Goal: Ask a question

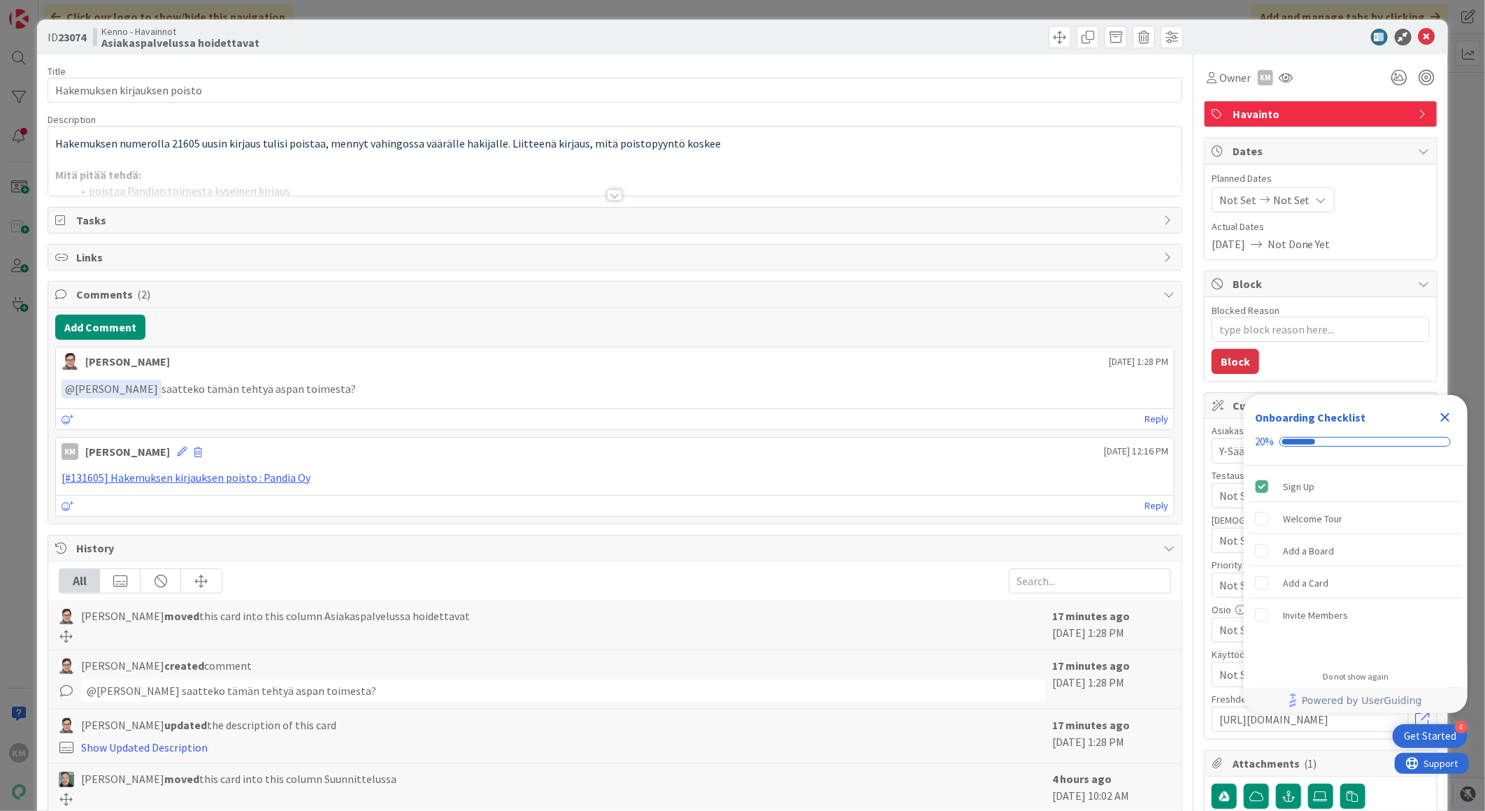
click at [612, 191] on div at bounding box center [614, 194] width 15 height 11
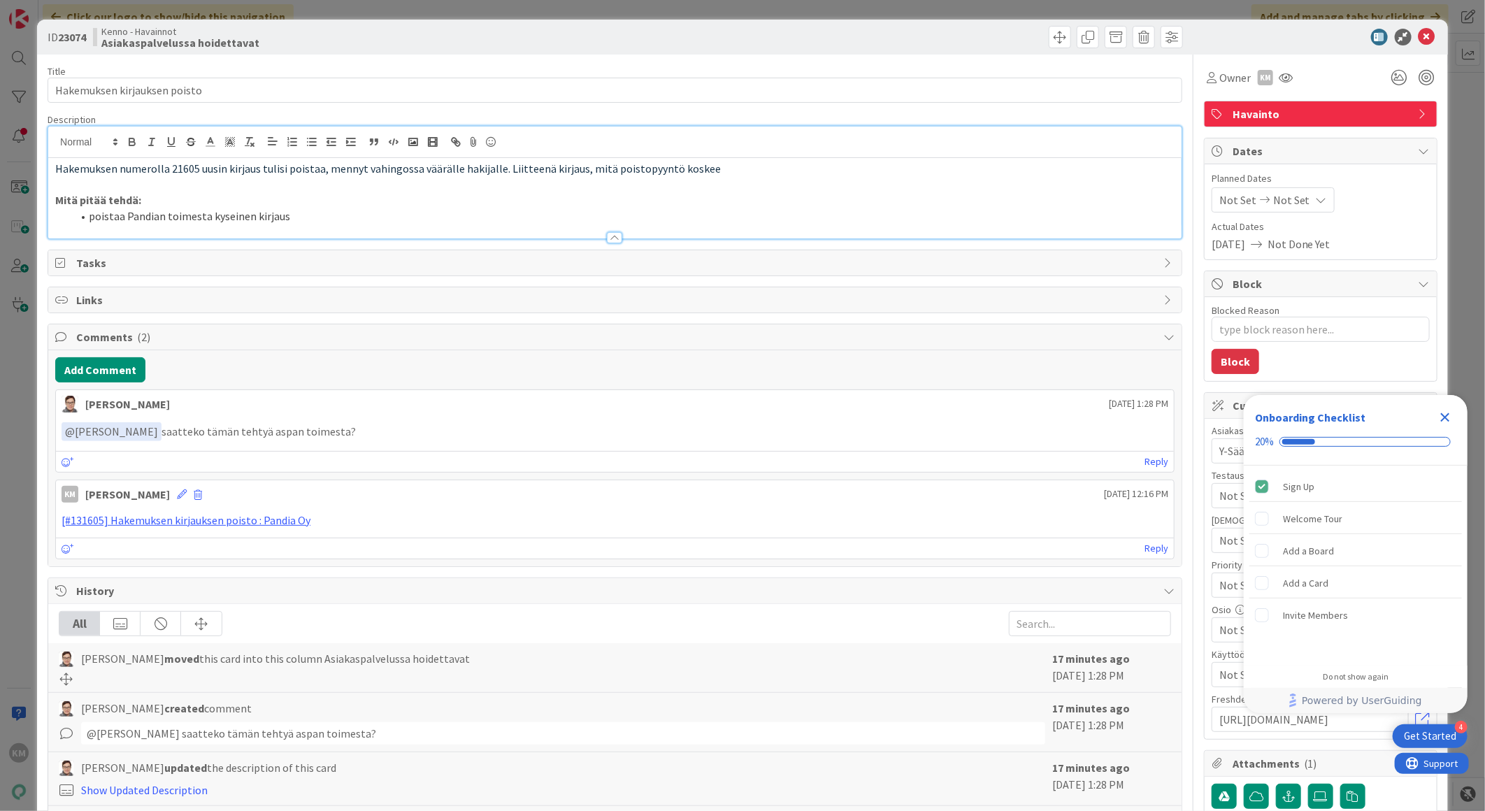
click at [1451, 410] on icon "Close Checklist" at bounding box center [1444, 417] width 17 height 17
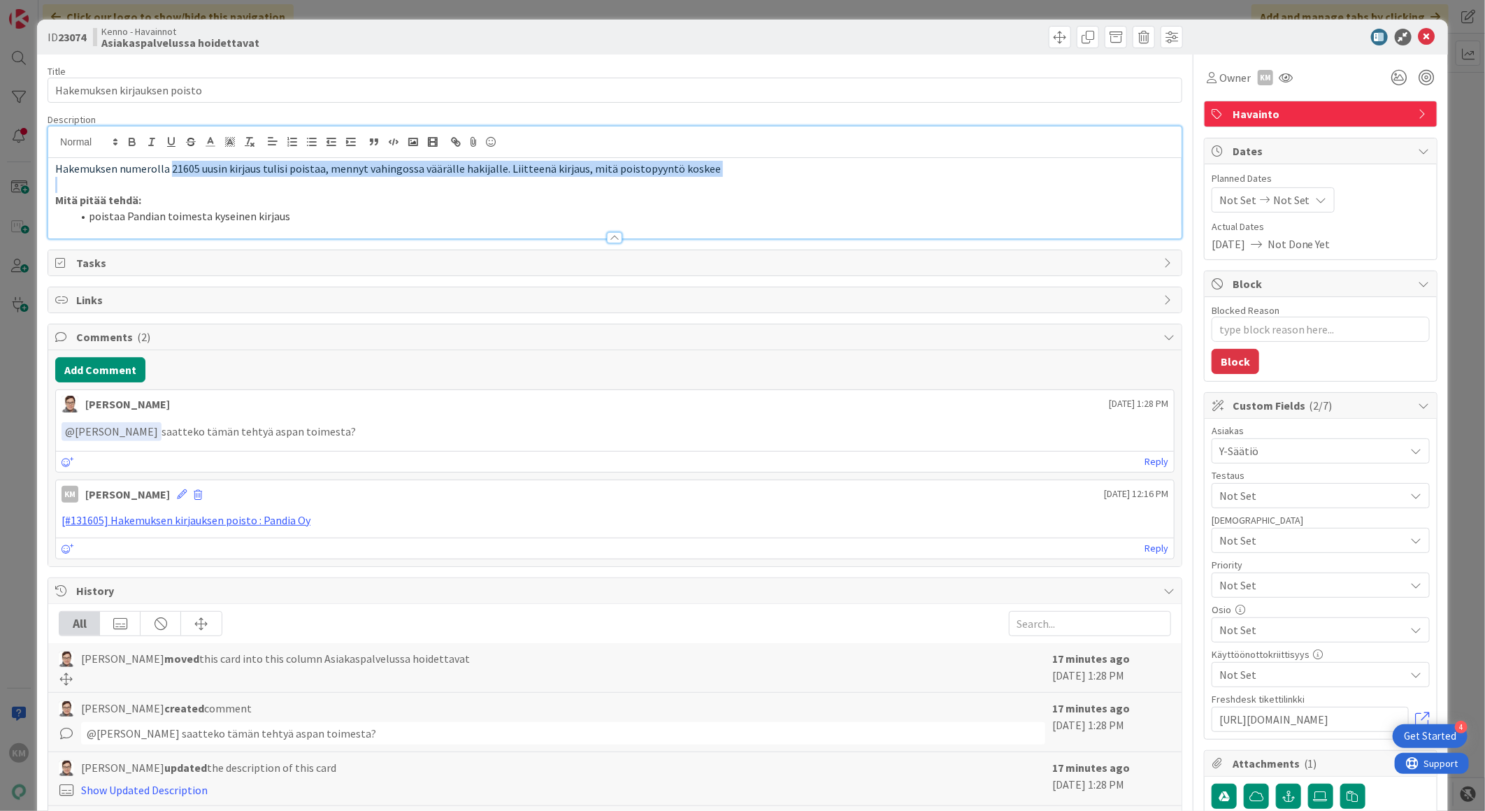
drag, startPoint x: 168, startPoint y: 166, endPoint x: 619, endPoint y: 179, distance: 451.7
click at [619, 179] on div "Hakemuksen numerolla 21605 uusin kirjaus tulisi poistaa, mennyt vahingossa väär…" at bounding box center [614, 198] width 1133 height 80
copy span "21605 uusin kirjaus tulisi poistaa, mennyt vahingossa väärälle hakijalle. Liitt…"
type textarea "x"
click at [292, 173] on span "Hakemuksen numerolla 21605 uusin kirjaus tulisi poistaa, mennyt vahingossa väär…" at bounding box center [387, 168] width 665 height 14
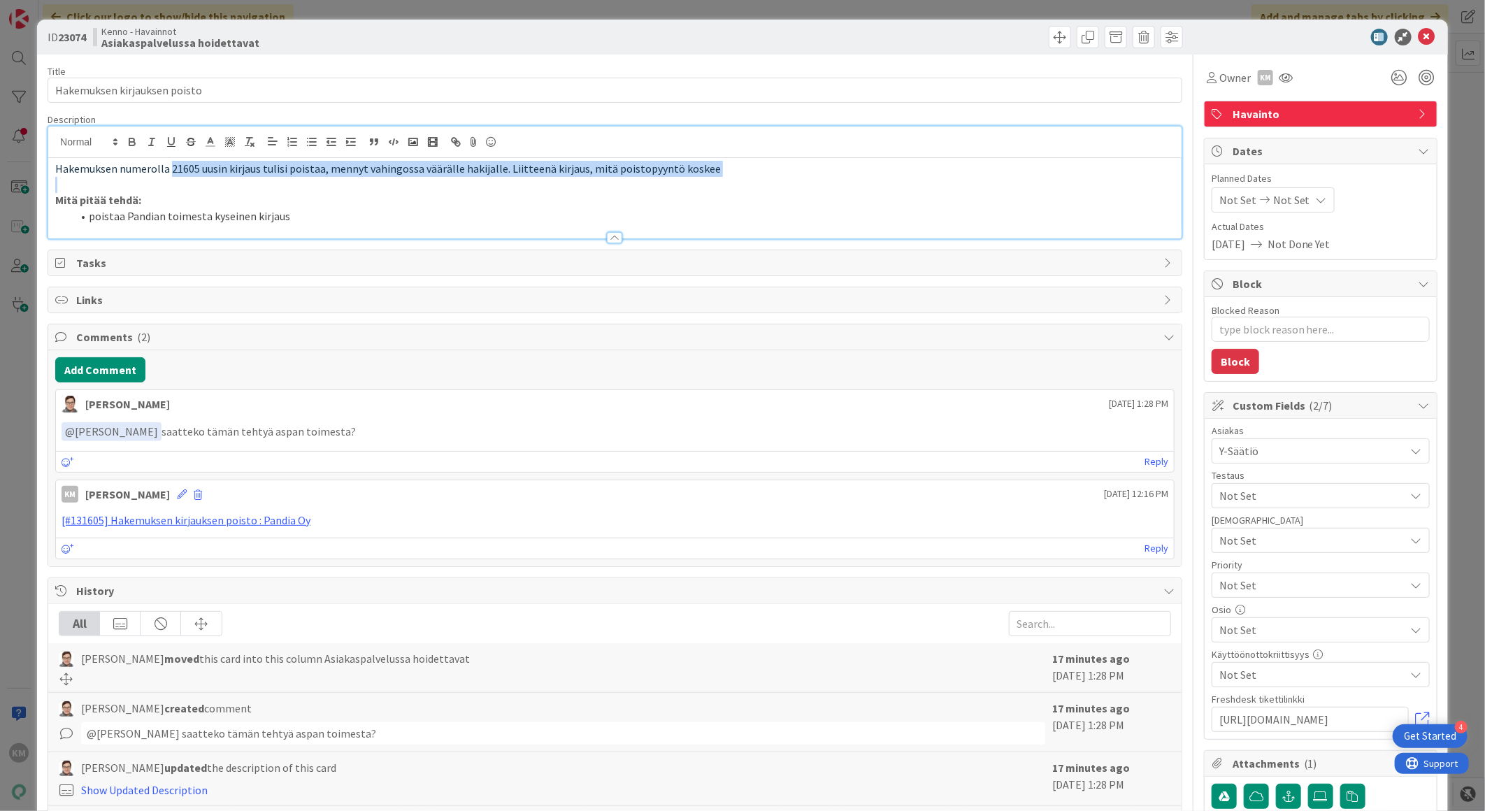
click at [192, 176] on p "Hakemuksen numerolla 21605 uusin kirjaus tulisi poistaa, mennyt vahingossa väär…" at bounding box center [614, 169] width 1119 height 16
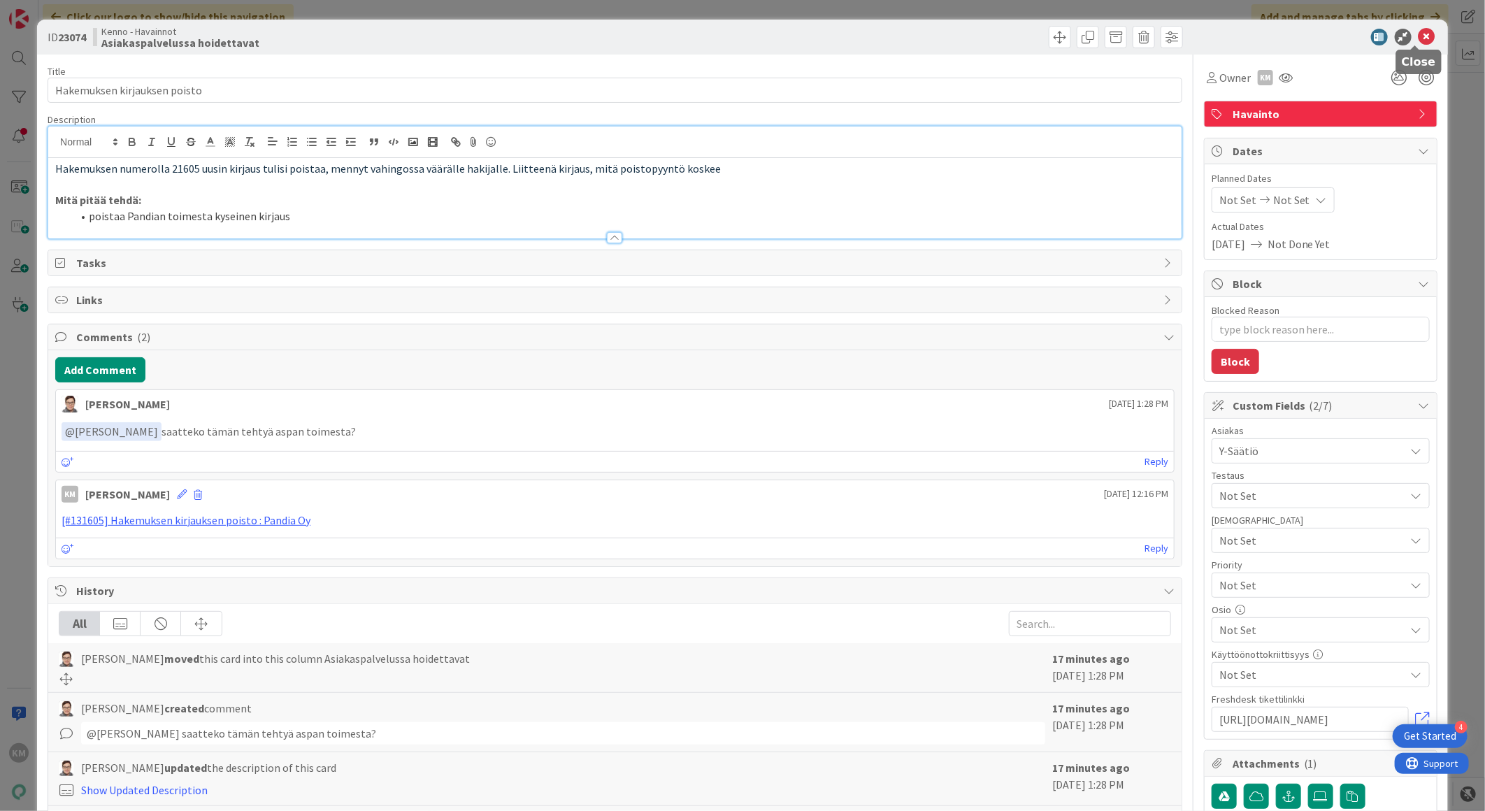
drag, startPoint x: 1413, startPoint y: 38, endPoint x: 1400, endPoint y: 21, distance: 21.0
click at [1418, 38] on icon at bounding box center [1426, 37] width 17 height 17
